Goal: Task Accomplishment & Management: Manage account settings

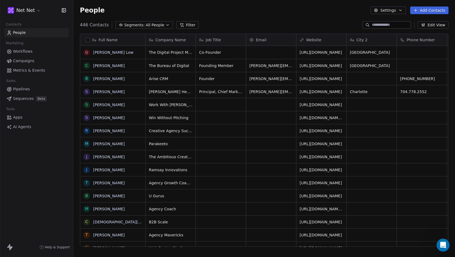
scroll to position [480, 0]
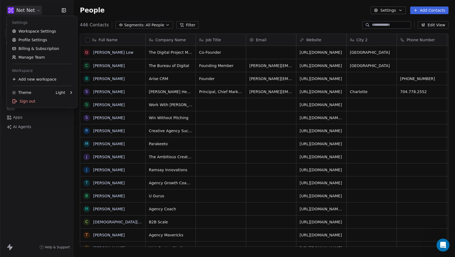
click at [29, 10] on html "Net Net Contacts People Marketing Workflows Campaigns Metrics & Events Sales Pi…" at bounding box center [227, 128] width 455 height 257
click at [29, 30] on link "Workspace Settings" at bounding box center [42, 31] width 66 height 9
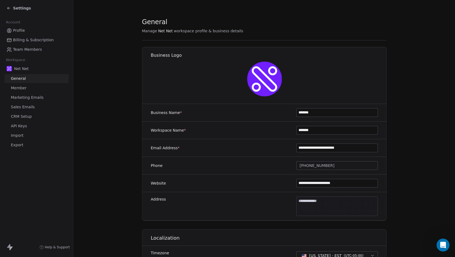
click at [29, 97] on span "Marketing Emails" at bounding box center [27, 98] width 33 height 6
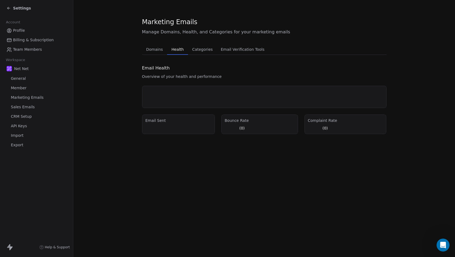
click at [178, 49] on span "Health" at bounding box center [177, 50] width 17 height 8
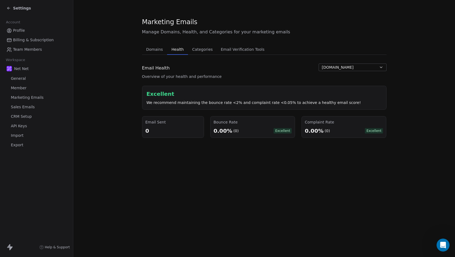
click at [357, 68] on button "[DOMAIN_NAME]" at bounding box center [352, 68] width 68 height 8
click at [350, 86] on span "[DOMAIN_NAME]" at bounding box center [340, 88] width 32 height 6
click at [347, 67] on span "[DOMAIN_NAME]" at bounding box center [338, 68] width 32 height 6
click at [342, 77] on span "[DOMAIN_NAME]" at bounding box center [340, 79] width 32 height 6
